Goal: Task Accomplishment & Management: Manage account settings

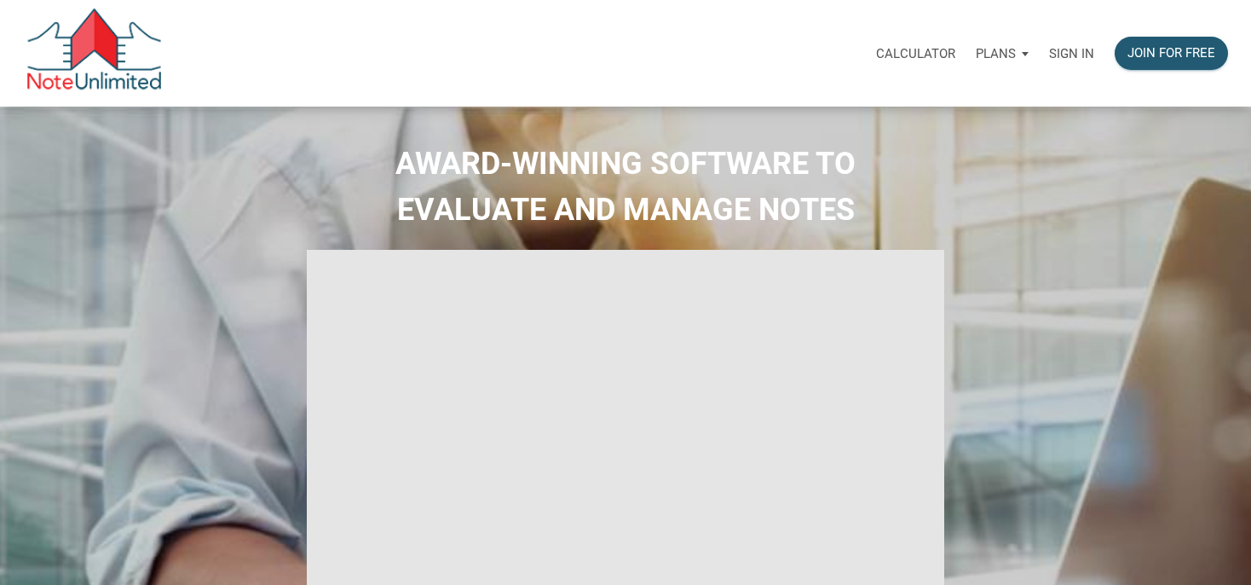
click at [1059, 54] on p "Sign in" at bounding box center [1071, 53] width 45 height 15
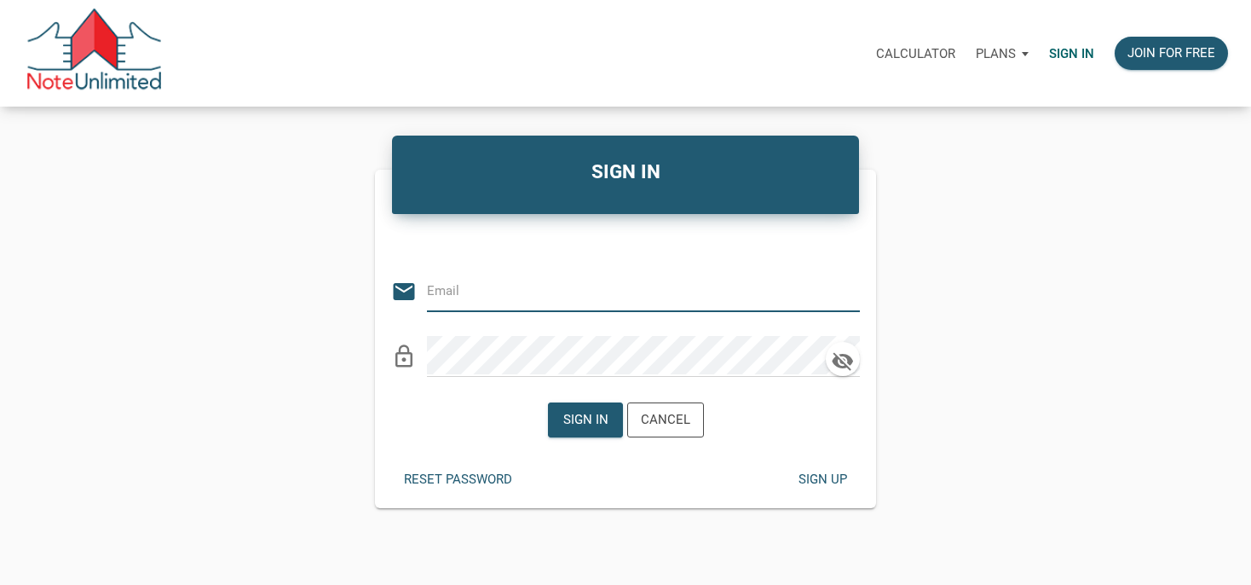
click at [509, 298] on input "email" at bounding box center [630, 290] width 407 height 38
type input "[EMAIL_ADDRESS][DOMAIN_NAME]"
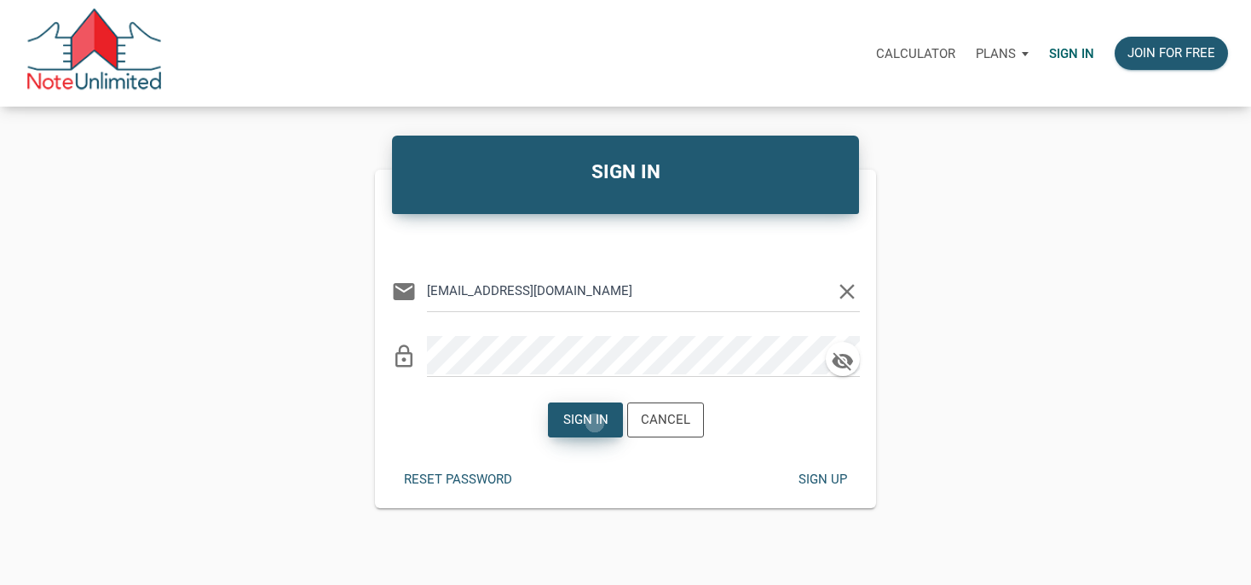
click at [595, 423] on div "Sign in" at bounding box center [585, 420] width 45 height 20
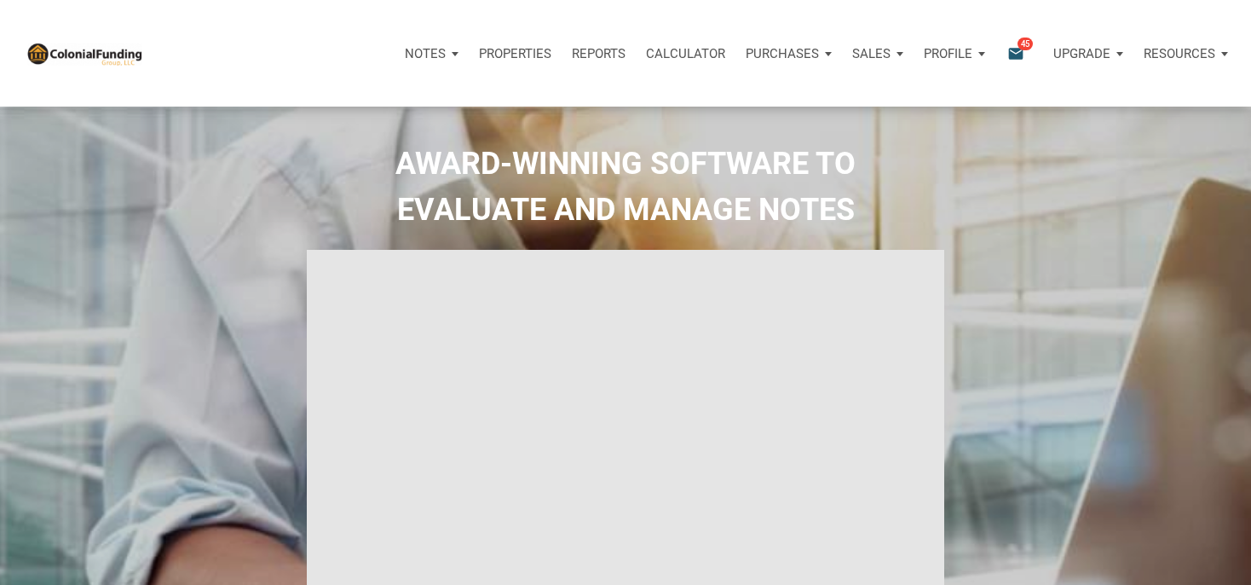
type input "Introduction to new features"
select select
click at [1018, 50] on icon "email" at bounding box center [1016, 53] width 20 height 20
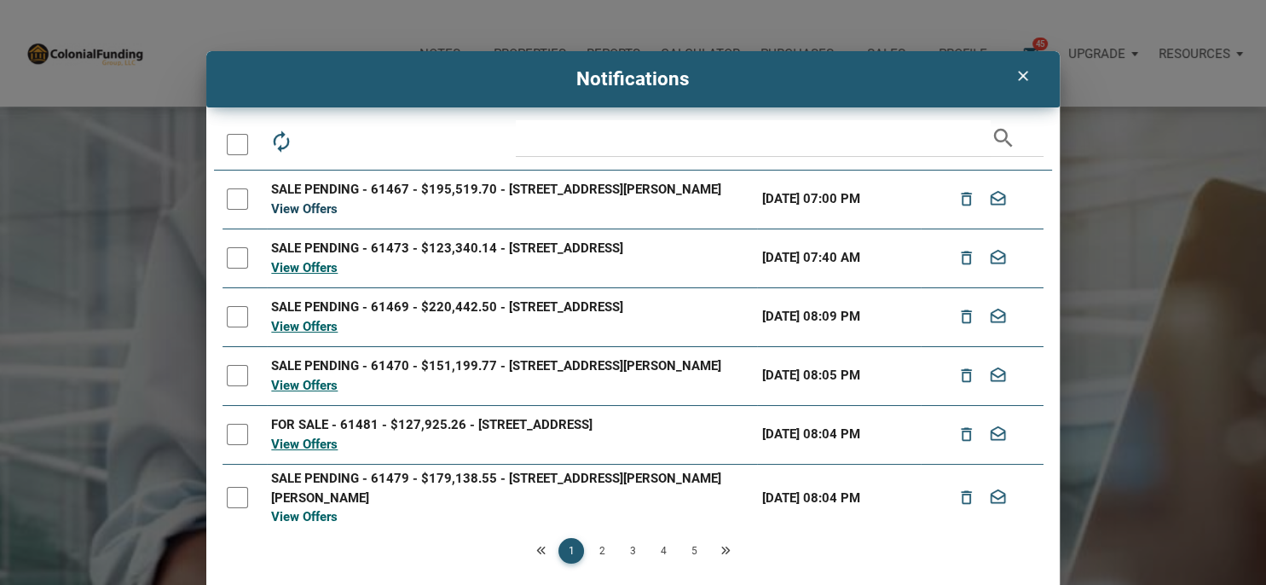
click at [316, 212] on link "View Offers" at bounding box center [304, 208] width 66 height 15
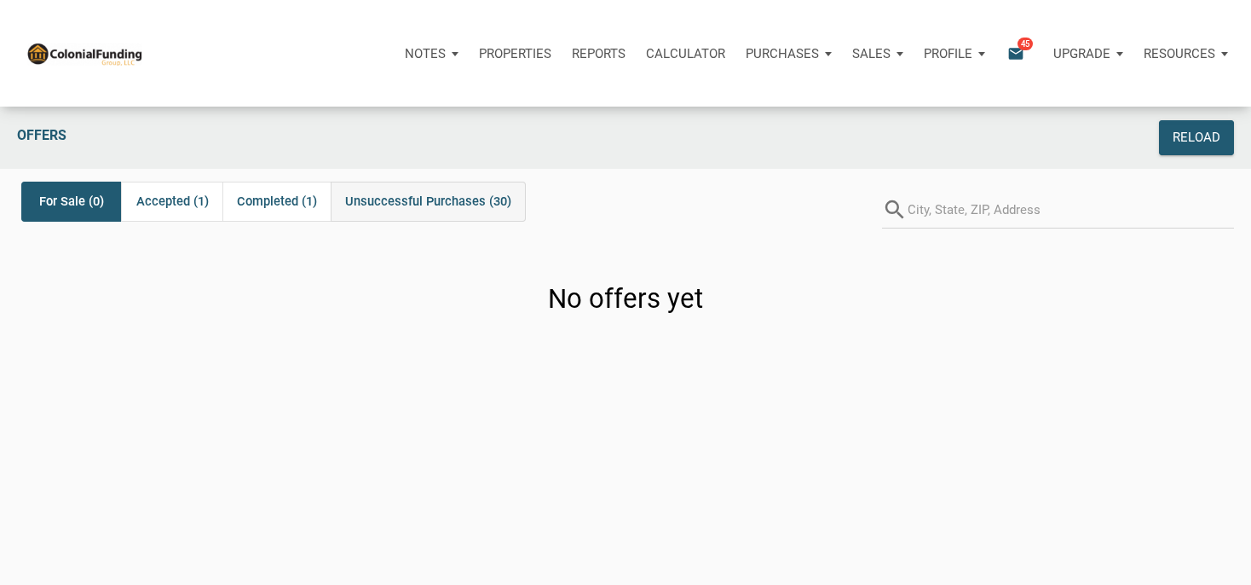
click at [401, 191] on div "Unsuccessful Purchases (30)" at bounding box center [428, 202] width 195 height 40
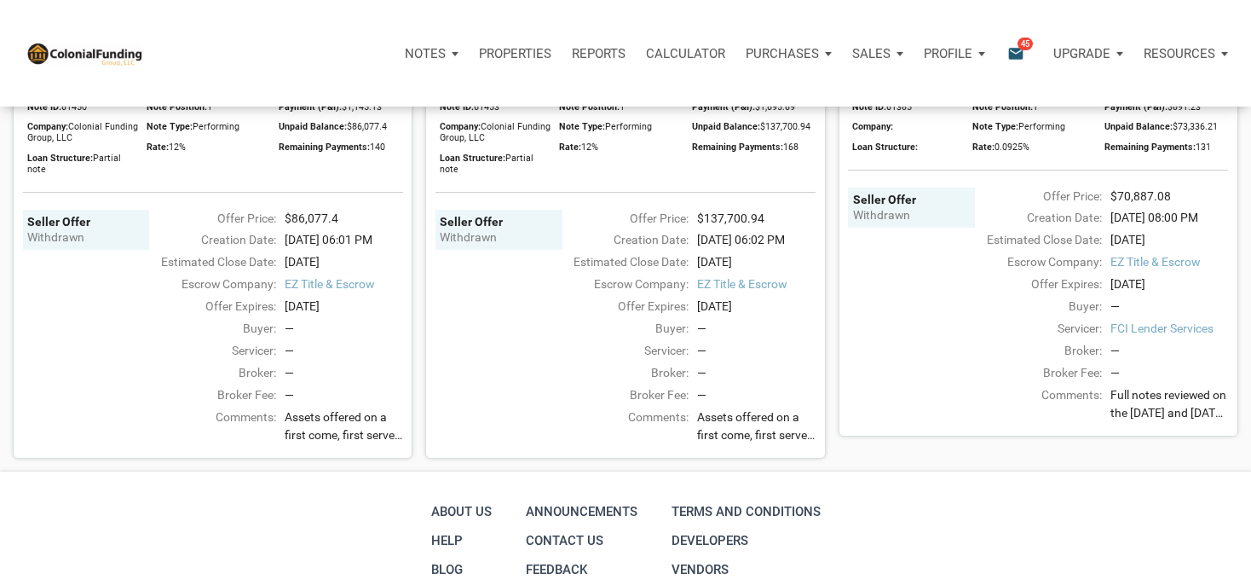
scroll to position [5324, 0]
